Goal: Task Accomplishment & Management: Use online tool/utility

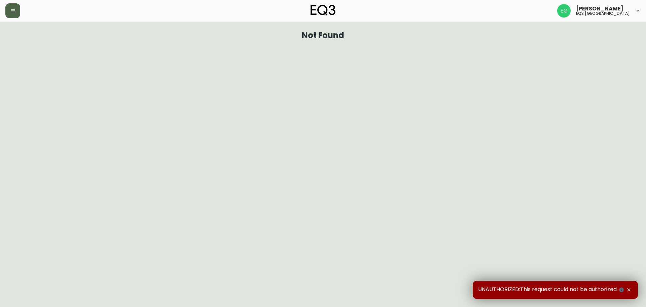
click at [19, 8] on button "button" at bounding box center [12, 10] width 15 height 15
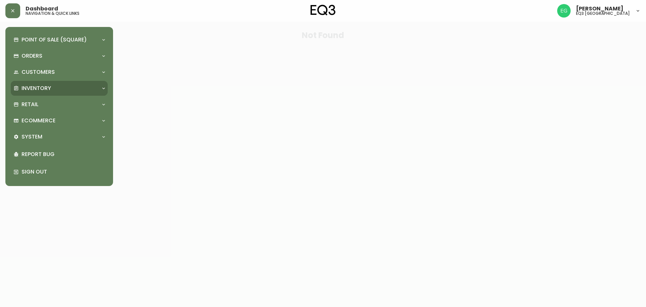
click at [77, 89] on div "Inventory" at bounding box center [55, 88] width 85 height 7
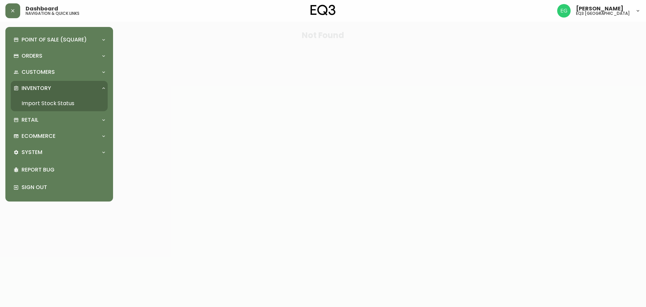
click at [69, 100] on link "Import Stock Status" at bounding box center [59, 103] width 97 height 15
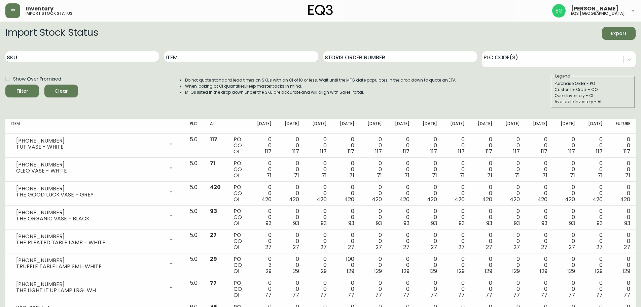
click at [121, 57] on input "SKU" at bounding box center [82, 56] width 154 height 11
click at [5, 85] on button "Filter" at bounding box center [22, 91] width 34 height 13
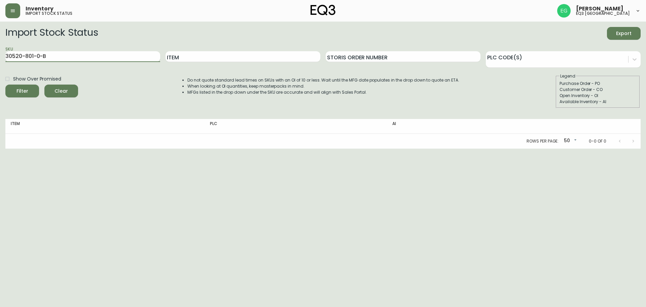
click at [116, 53] on input "30520-801-0-B" at bounding box center [82, 56] width 155 height 11
drag, startPoint x: 66, startPoint y: 56, endPoint x: 0, endPoint y: 54, distance: 66.3
click at [0, 54] on main "Import Stock Status Export SKU 30520-801-0-B Item Storis Order Number PLC Code(…" at bounding box center [323, 85] width 646 height 127
click at [25, 89] on div "Filter" at bounding box center [22, 91] width 12 height 8
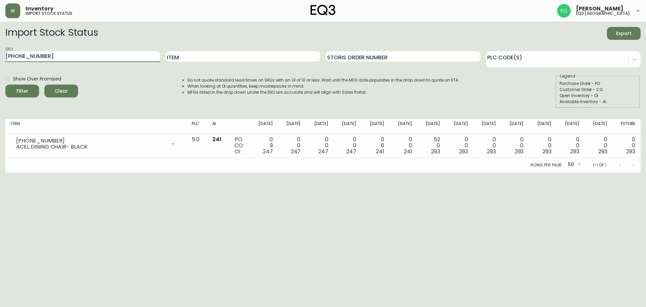
drag, startPoint x: 46, startPoint y: 56, endPoint x: 0, endPoint y: 53, distance: 46.5
click at [0, 53] on main "Import Stock Status Export SKU [PHONE_NUMBER] Item Storis Order Number PLC Code…" at bounding box center [323, 97] width 646 height 151
type input "[PHONE_NUMBER]"
click at [28, 98] on div "Show Over Promised Filter Clear" at bounding box center [41, 90] width 73 height 35
click at [34, 86] on button "Filter" at bounding box center [22, 91] width 34 height 13
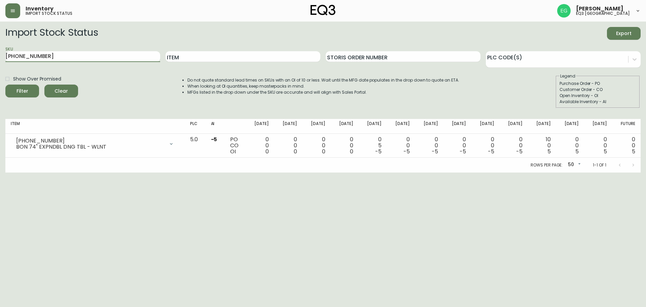
drag, startPoint x: 63, startPoint y: 57, endPoint x: 0, endPoint y: 53, distance: 63.4
click at [0, 53] on main "Import Stock Status Export SKU [PHONE_NUMBER] Item Storis Order Number PLC Code…" at bounding box center [323, 97] width 646 height 151
click at [259, 52] on input "Item" at bounding box center [243, 56] width 155 height 11
type input "TARTAN"
click at [5, 85] on button "Filter" at bounding box center [22, 91] width 34 height 13
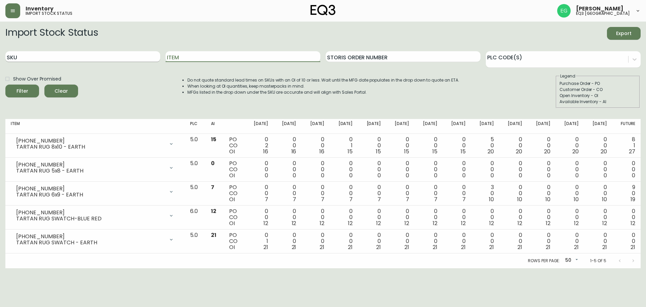
click at [125, 59] on input "SKU" at bounding box center [82, 56] width 155 height 11
paste input "[PHONE_NUMBER]"
type input "[PHONE_NUMBER]"
click at [5, 85] on button "Filter" at bounding box center [22, 91] width 34 height 13
